Goal: Find contact information: Find contact information

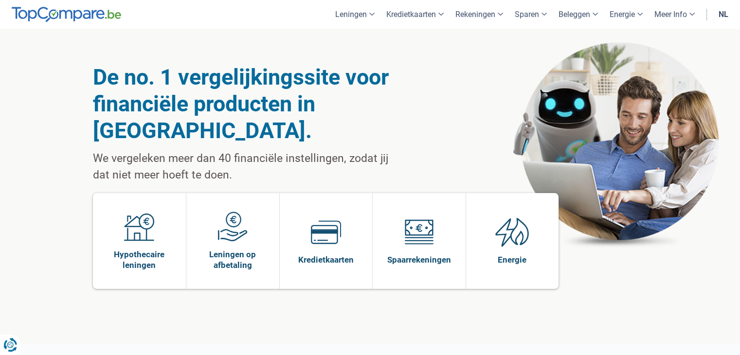
click at [724, 14] on link "nl" at bounding box center [723, 14] width 21 height 29
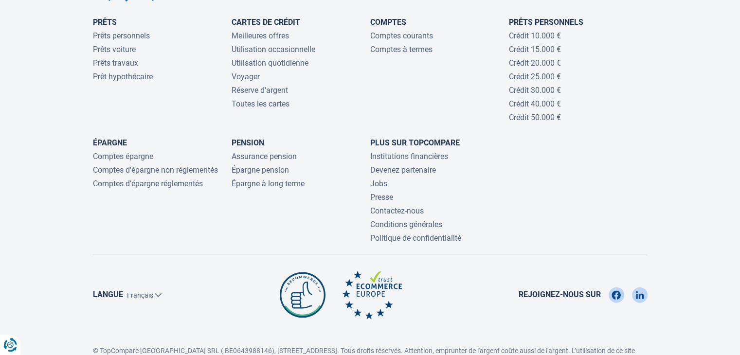
scroll to position [2203, 0]
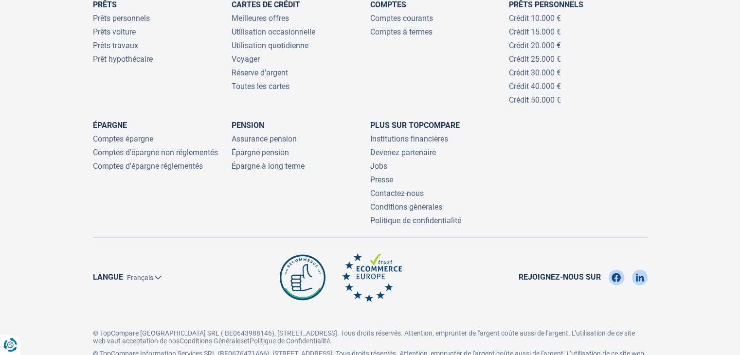
click at [380, 162] on link "Jobs" at bounding box center [378, 166] width 17 height 9
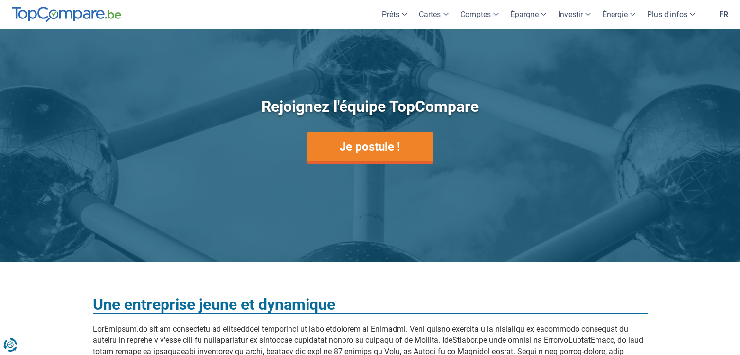
click at [377, 151] on link "Je postule !" at bounding box center [370, 146] width 126 height 29
click at [368, 144] on link "Je postule !" at bounding box center [370, 146] width 126 height 29
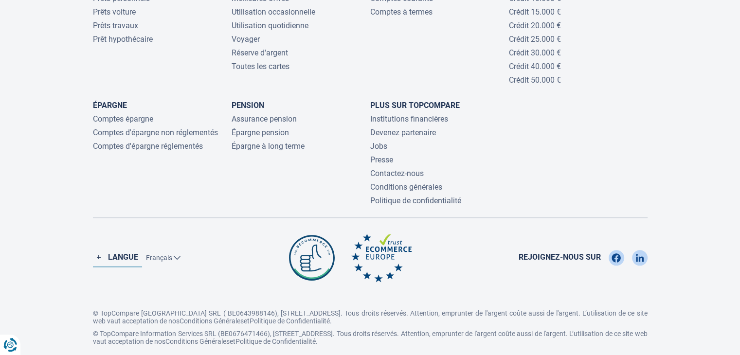
scroll to position [983, 0]
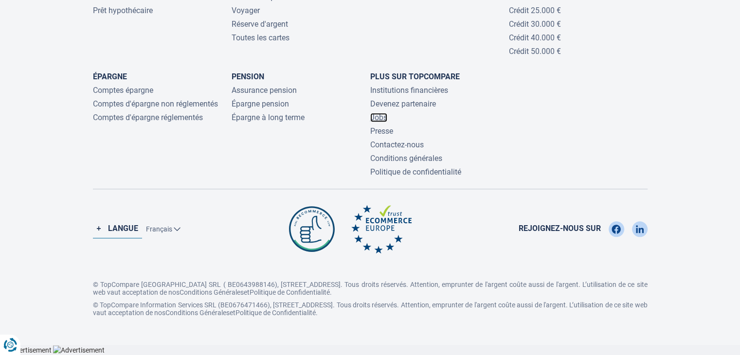
click at [376, 117] on link "Jobs" at bounding box center [378, 117] width 17 height 9
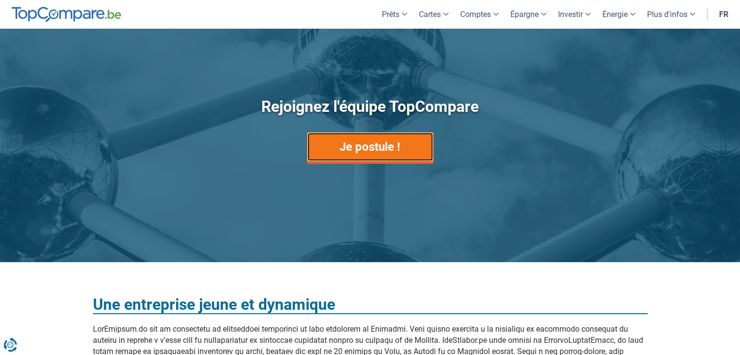
click at [377, 143] on link "Je postule !" at bounding box center [370, 146] width 126 height 29
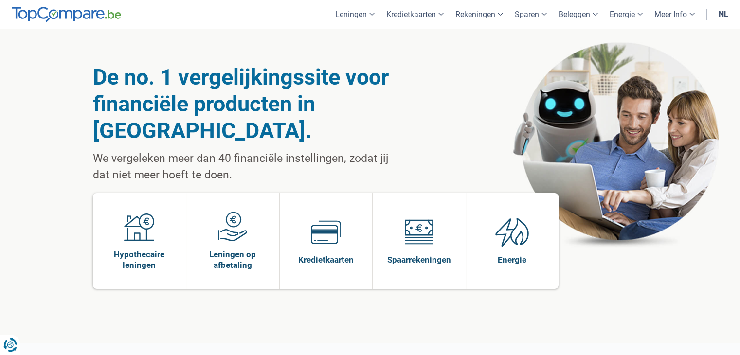
click at [720, 17] on link "nl" at bounding box center [723, 14] width 21 height 29
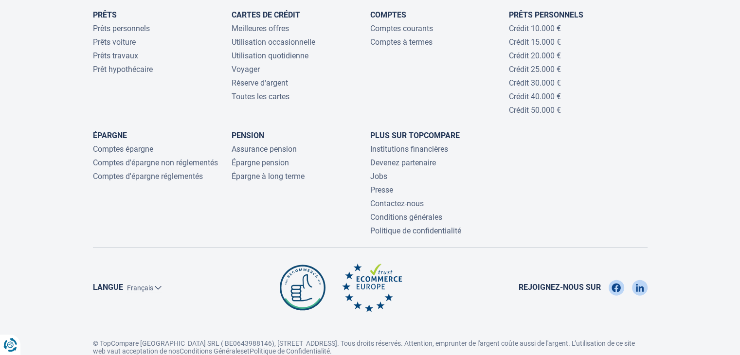
scroll to position [2203, 0]
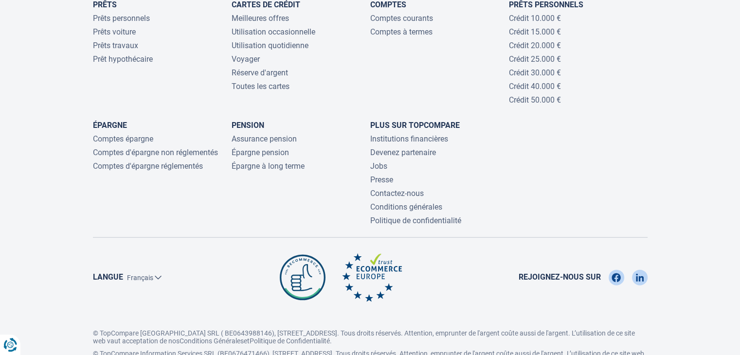
click at [366, 134] on ul "Assurance pension Épargne pension Épargne à long terme" at bounding box center [301, 152] width 139 height 37
click at [384, 162] on link "Jobs" at bounding box center [378, 166] width 17 height 9
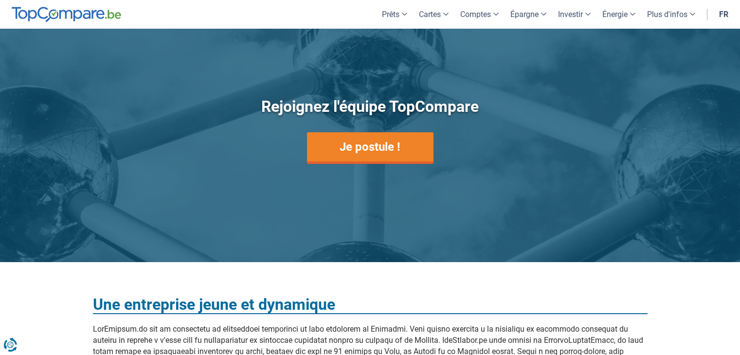
click at [383, 150] on link "Je postule !" at bounding box center [370, 146] width 126 height 29
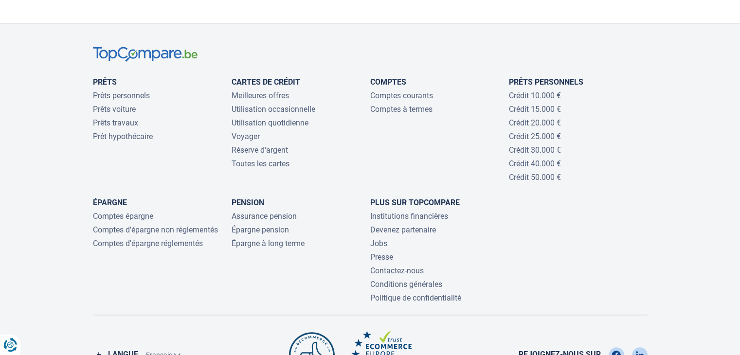
scroll to position [888, 0]
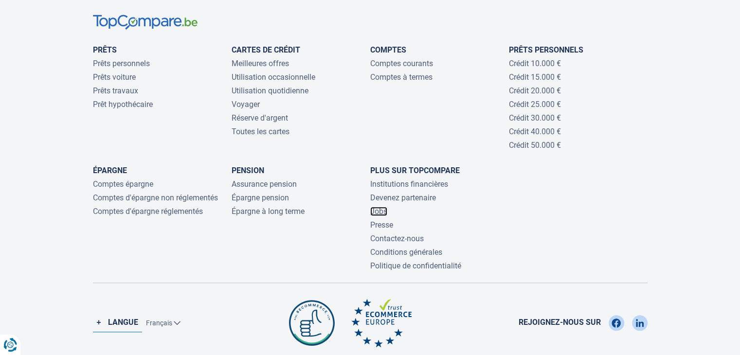
click at [382, 209] on link "Jobs" at bounding box center [378, 211] width 17 height 9
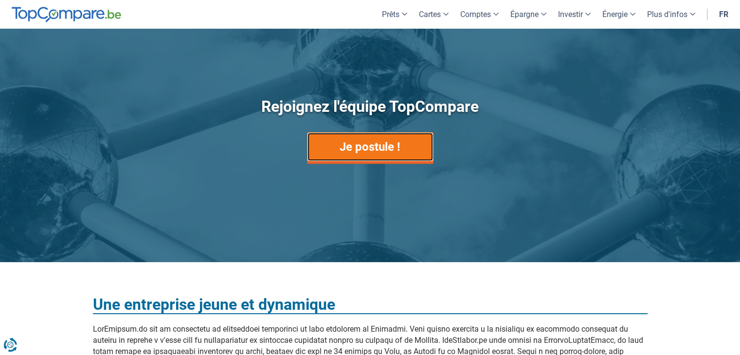
click at [383, 146] on link "Je postule !" at bounding box center [370, 146] width 126 height 29
click at [376, 144] on link "Je postule !" at bounding box center [370, 146] width 126 height 29
click at [359, 132] on link "Je postule !" at bounding box center [370, 146] width 126 height 29
click at [368, 137] on link "Je postule !" at bounding box center [370, 146] width 126 height 29
click at [367, 146] on link "Je postule !" at bounding box center [370, 146] width 126 height 29
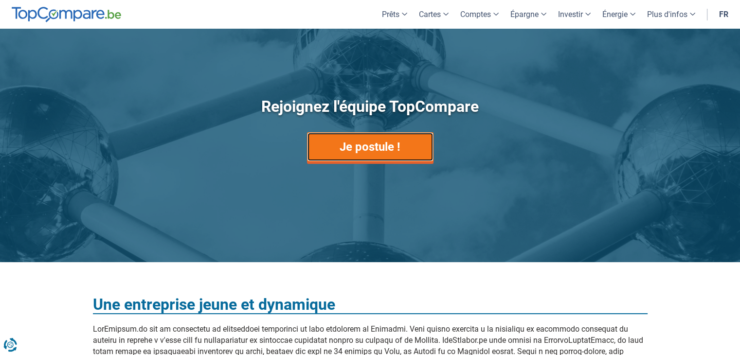
click at [367, 146] on link "Je postule !" at bounding box center [370, 146] width 126 height 29
click at [374, 144] on link "Je postule !" at bounding box center [370, 146] width 126 height 29
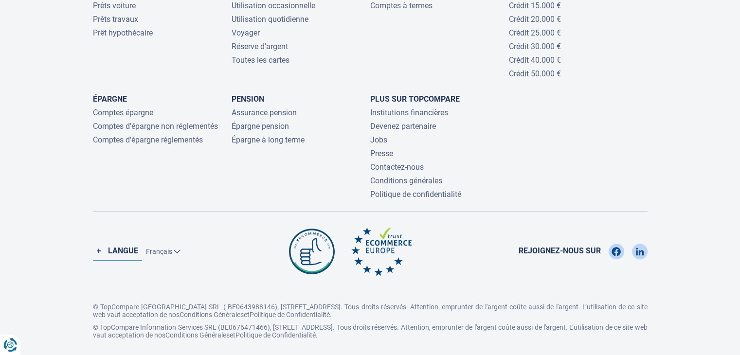
scroll to position [983, 0]
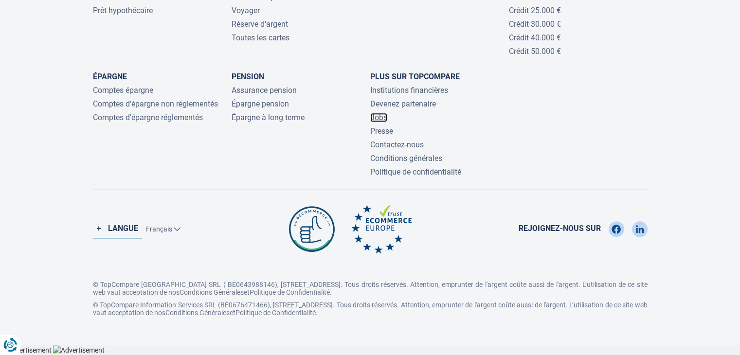
click at [381, 116] on link "Jobs" at bounding box center [378, 117] width 17 height 9
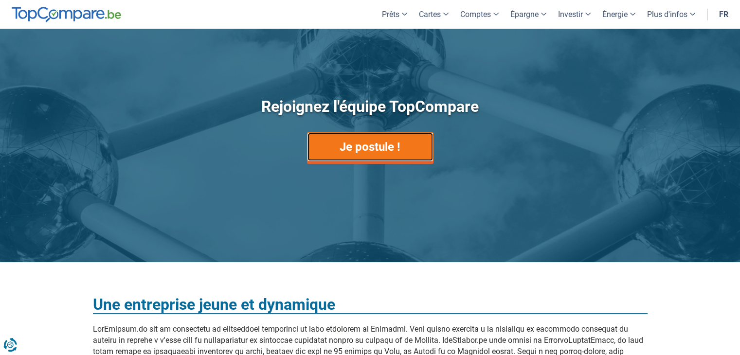
click at [363, 145] on link "Je postule !" at bounding box center [370, 146] width 126 height 29
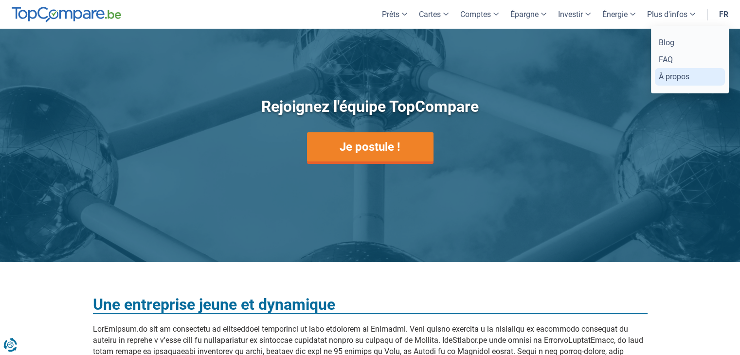
click at [671, 72] on link "À propos" at bounding box center [690, 76] width 70 height 17
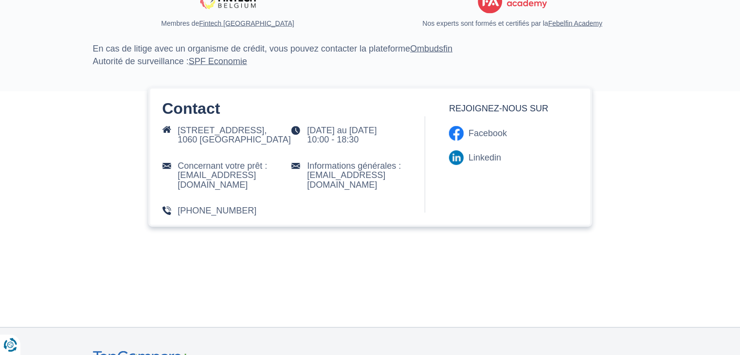
scroll to position [2017, 0]
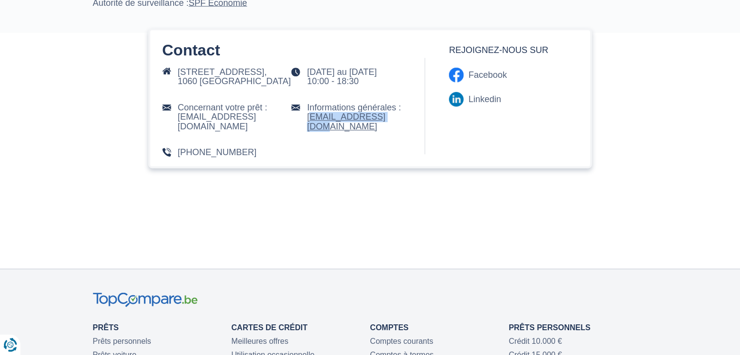
drag, startPoint x: 391, startPoint y: 130, endPoint x: 306, endPoint y: 128, distance: 84.7
click at [306, 128] on div "Informations générales : info@topcompare.be" at bounding box center [355, 121] width 129 height 36
copy link "info@topcompare.be"
